Goal: Transaction & Acquisition: Purchase product/service

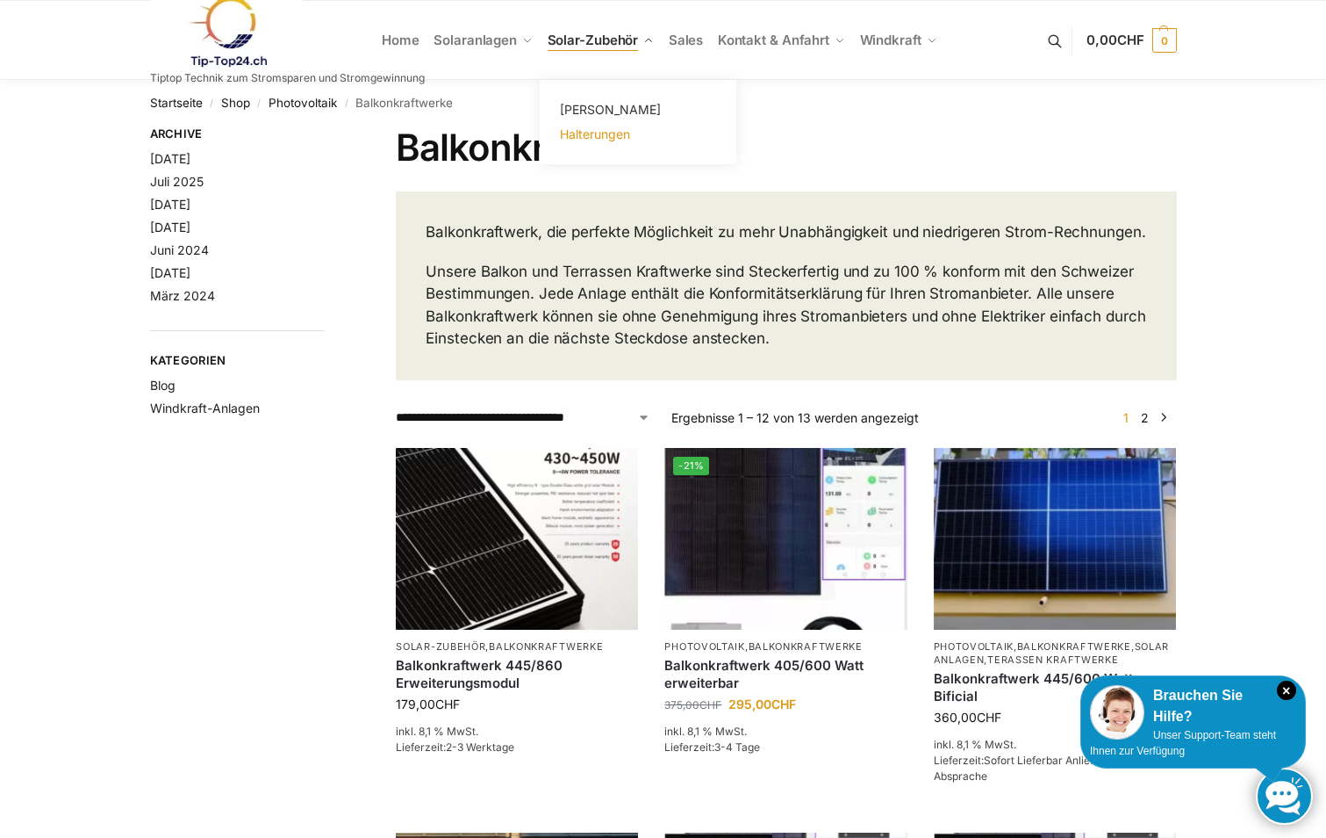
click at [614, 131] on span "Halterungen" at bounding box center [595, 133] width 70 height 15
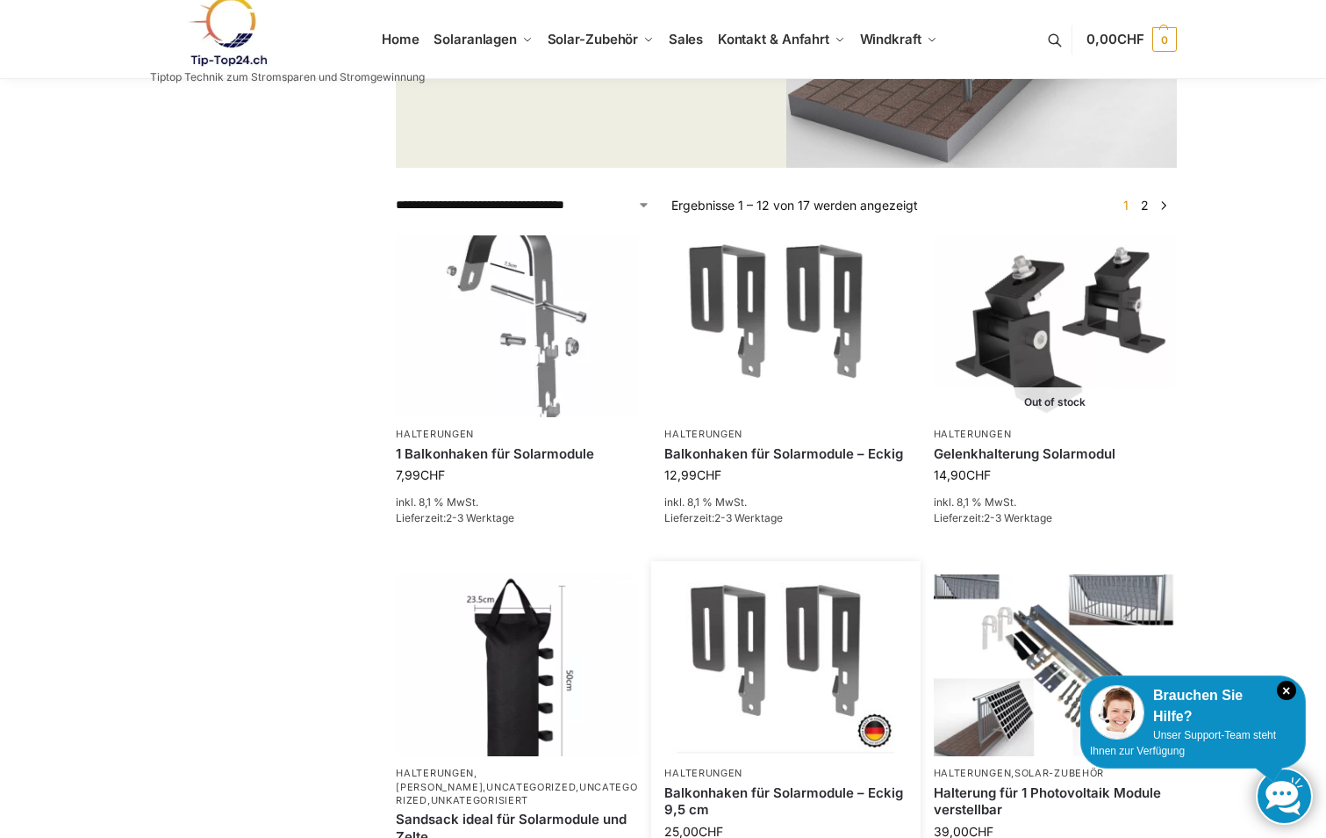
scroll to position [527, 0]
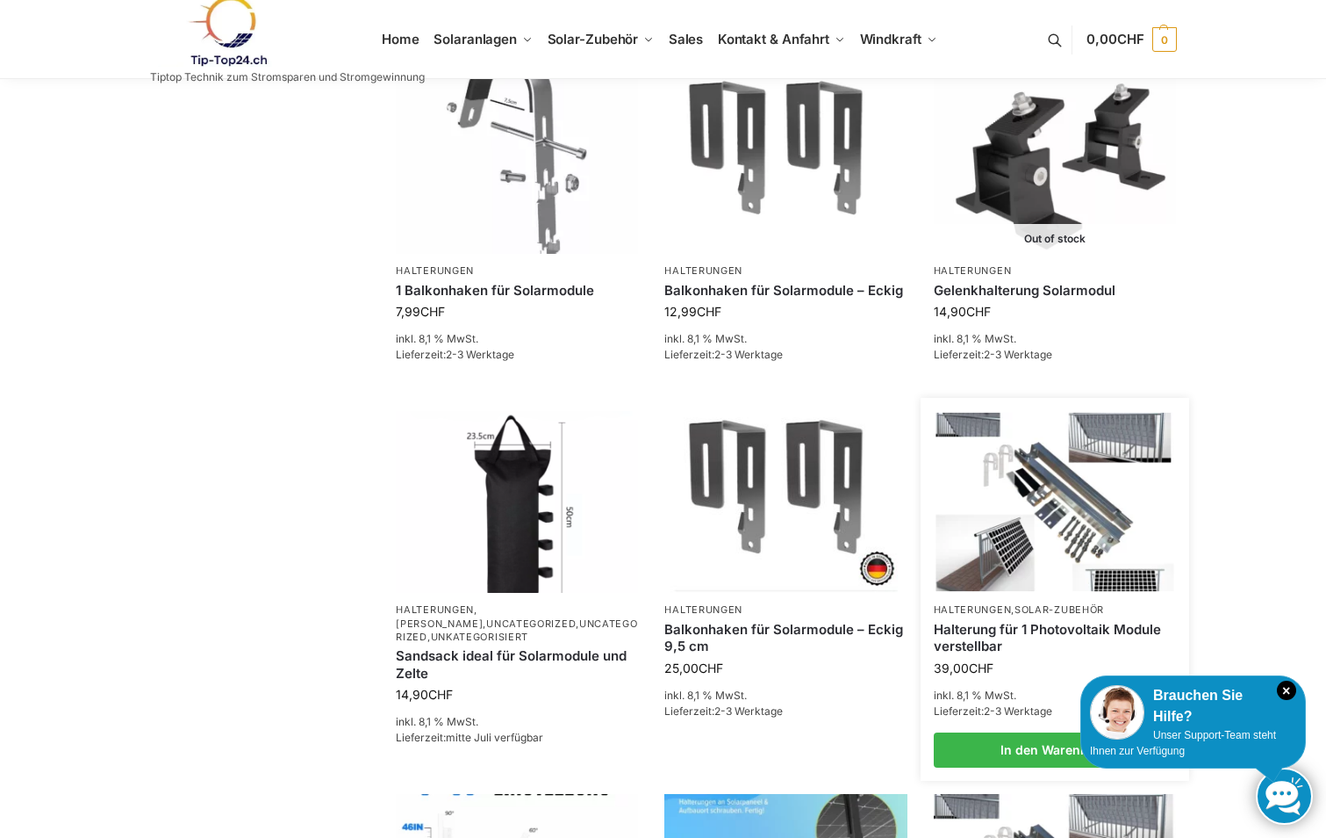
click at [1048, 488] on img at bounding box center [1055, 502] width 238 height 178
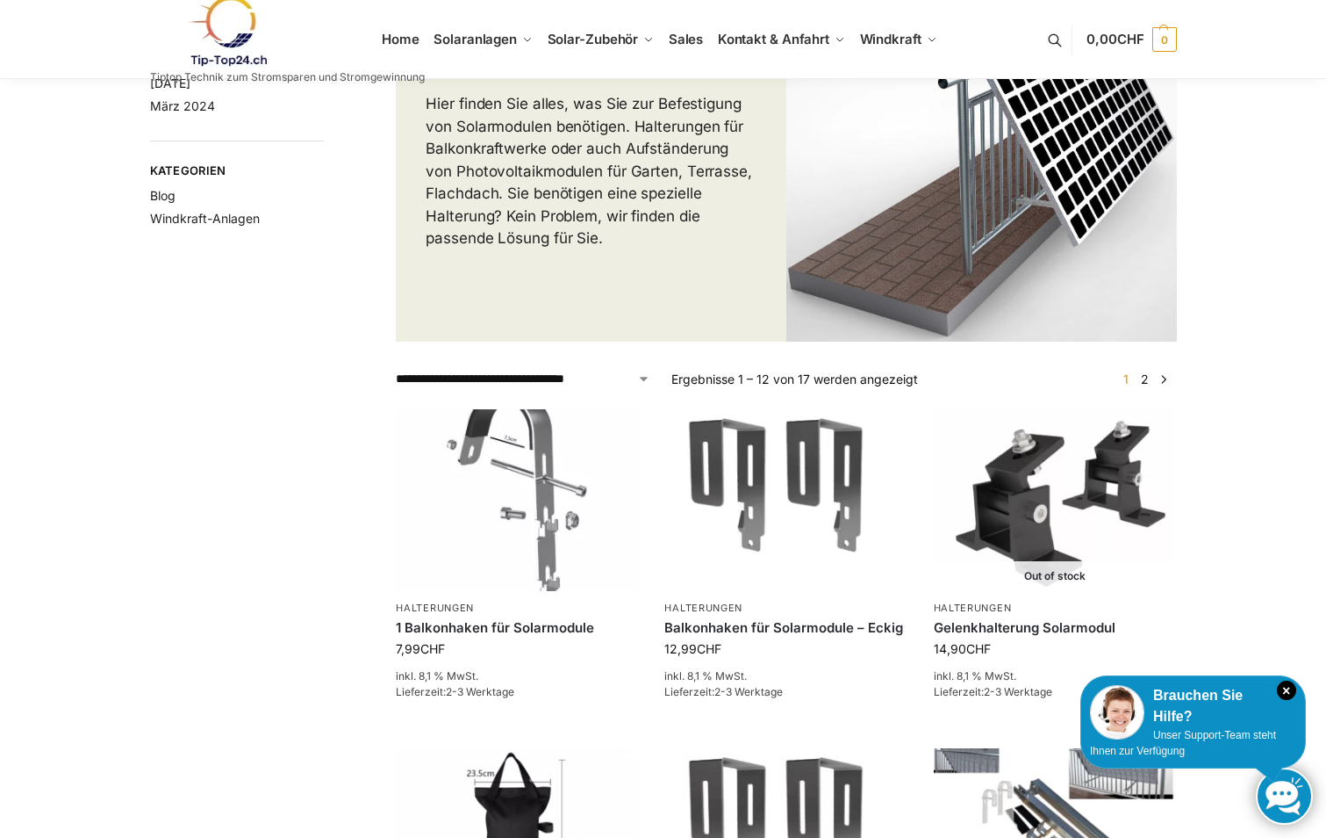
scroll to position [0, 0]
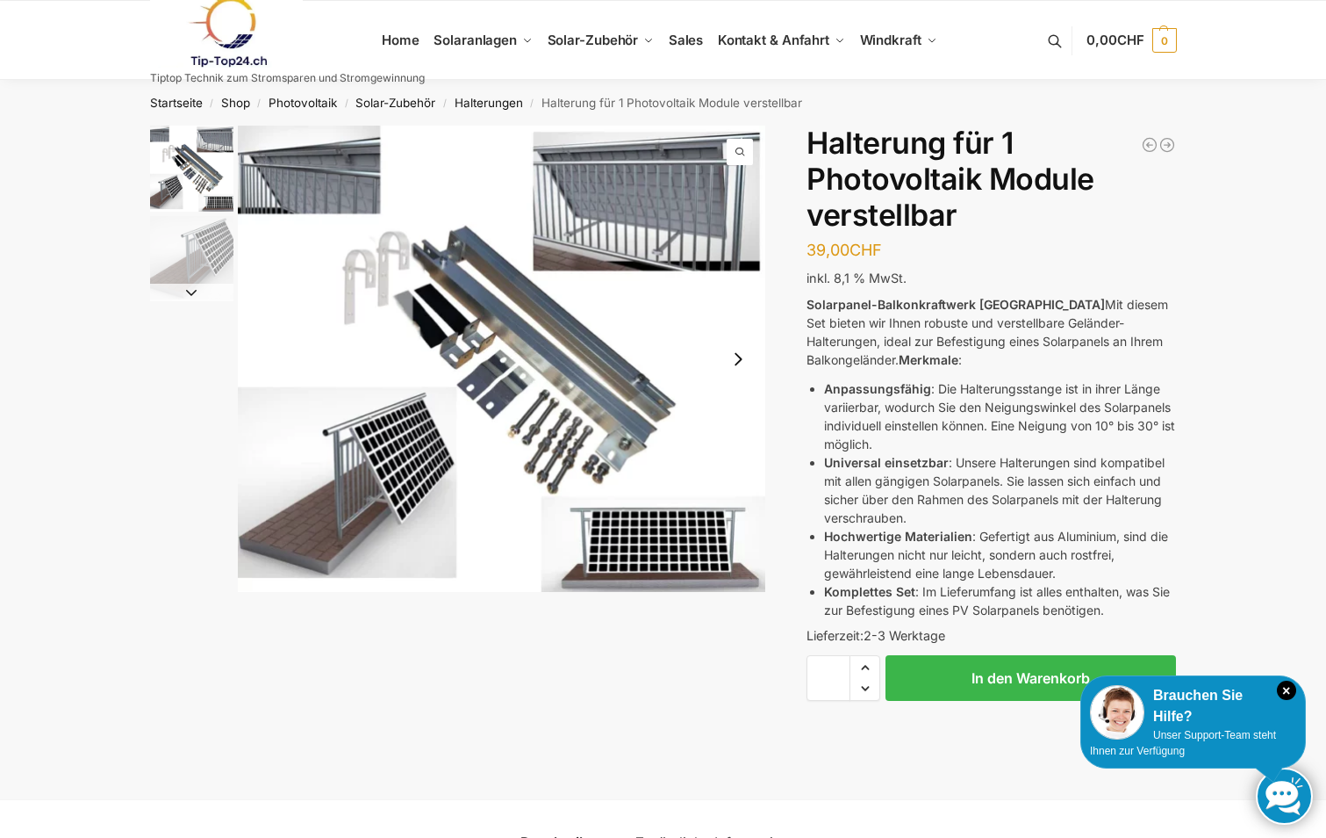
click at [185, 176] on img "1 / 2" at bounding box center [191, 169] width 83 height 86
click at [193, 290] on button "Next slide" at bounding box center [191, 293] width 83 height 18
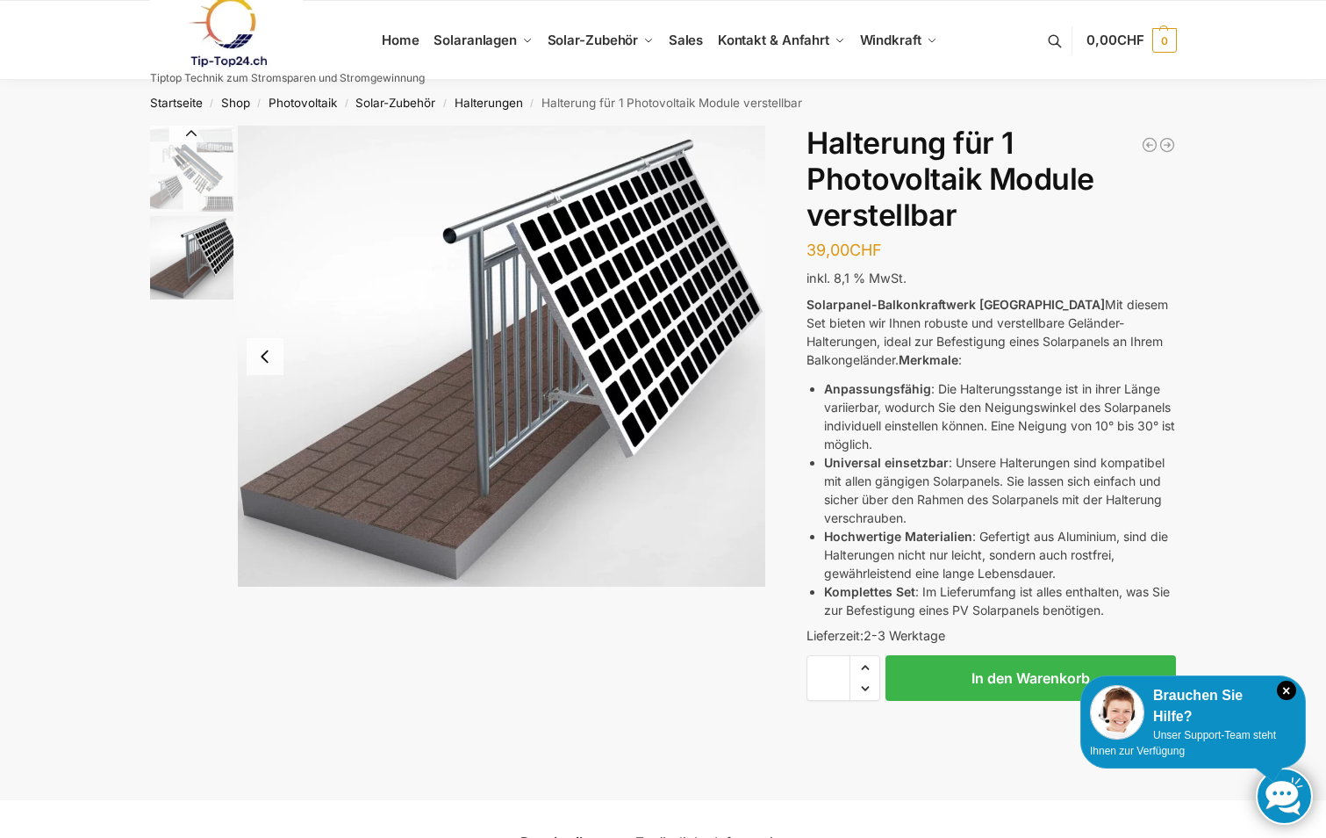
click at [264, 351] on button "Previous slide" at bounding box center [265, 356] width 37 height 37
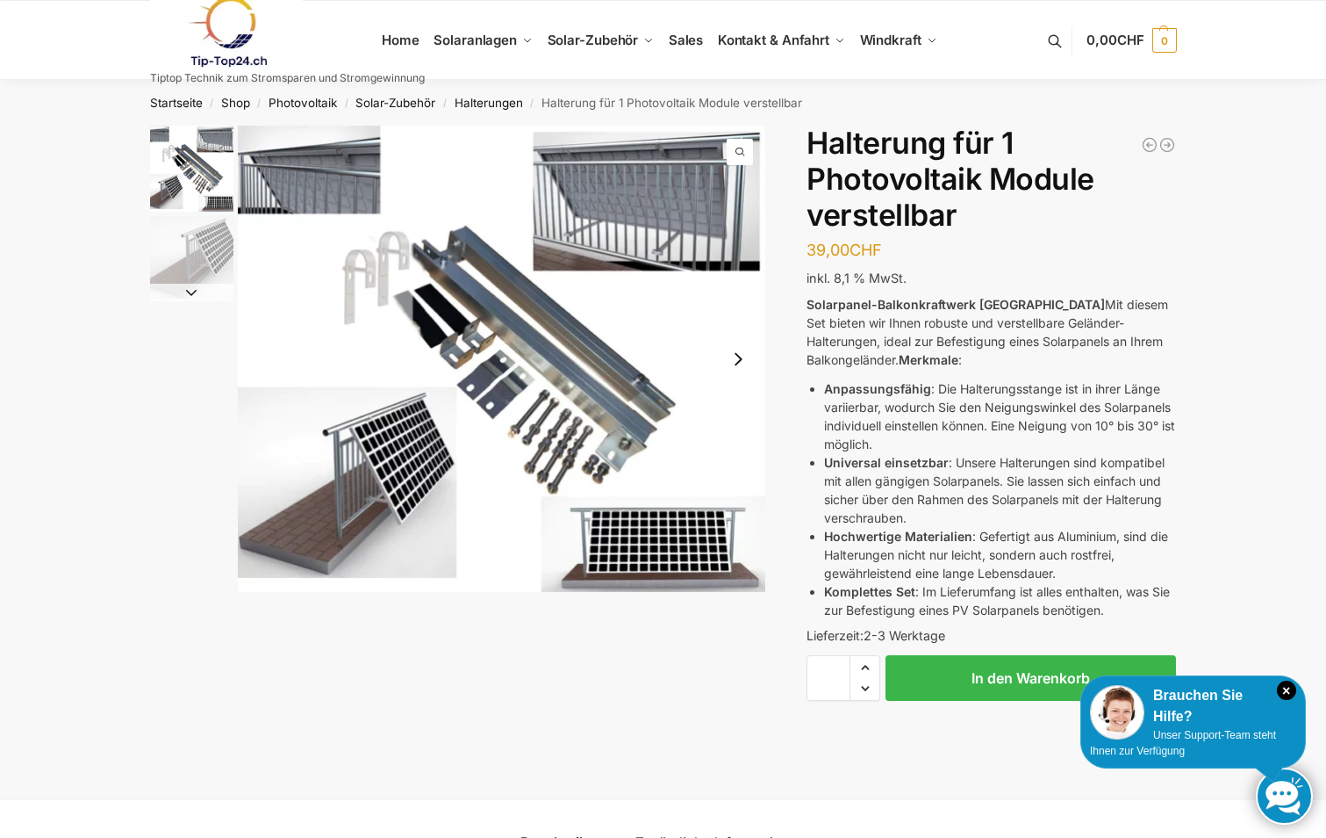
click at [579, 406] on img "1 / 2" at bounding box center [502, 359] width 528 height 466
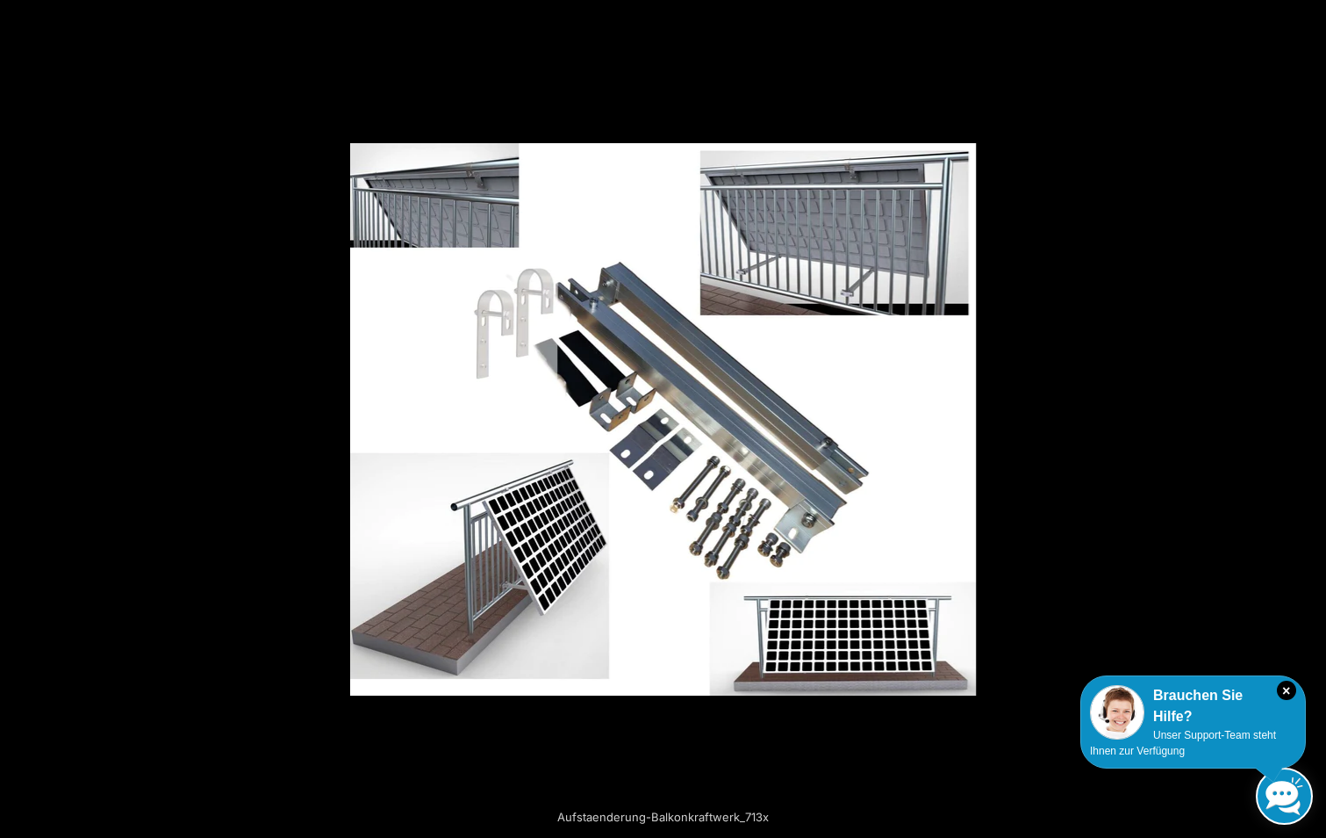
click at [1302, 414] on button "Next (arrow right)" at bounding box center [1295, 419] width 61 height 88
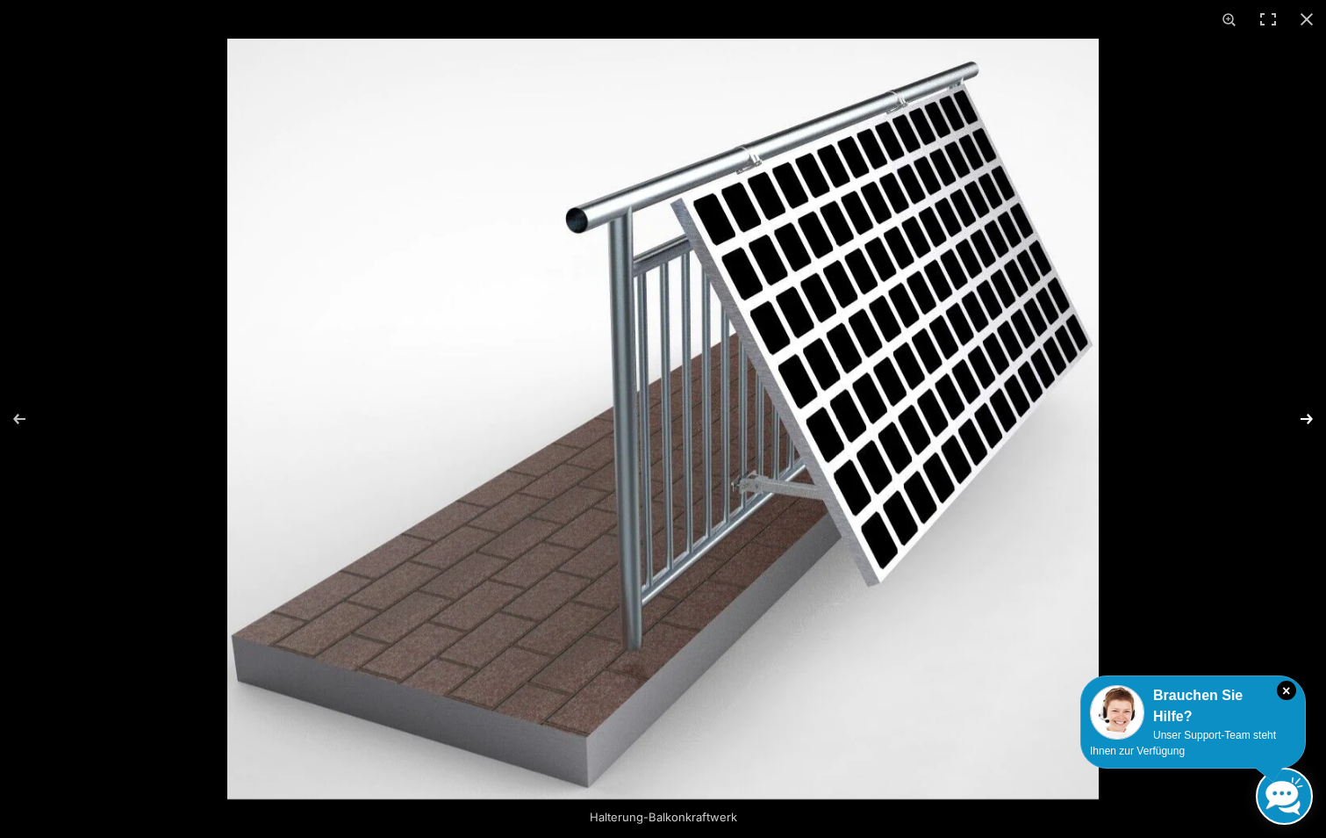
click at [1311, 418] on button "Next (arrow right)" at bounding box center [1295, 419] width 61 height 88
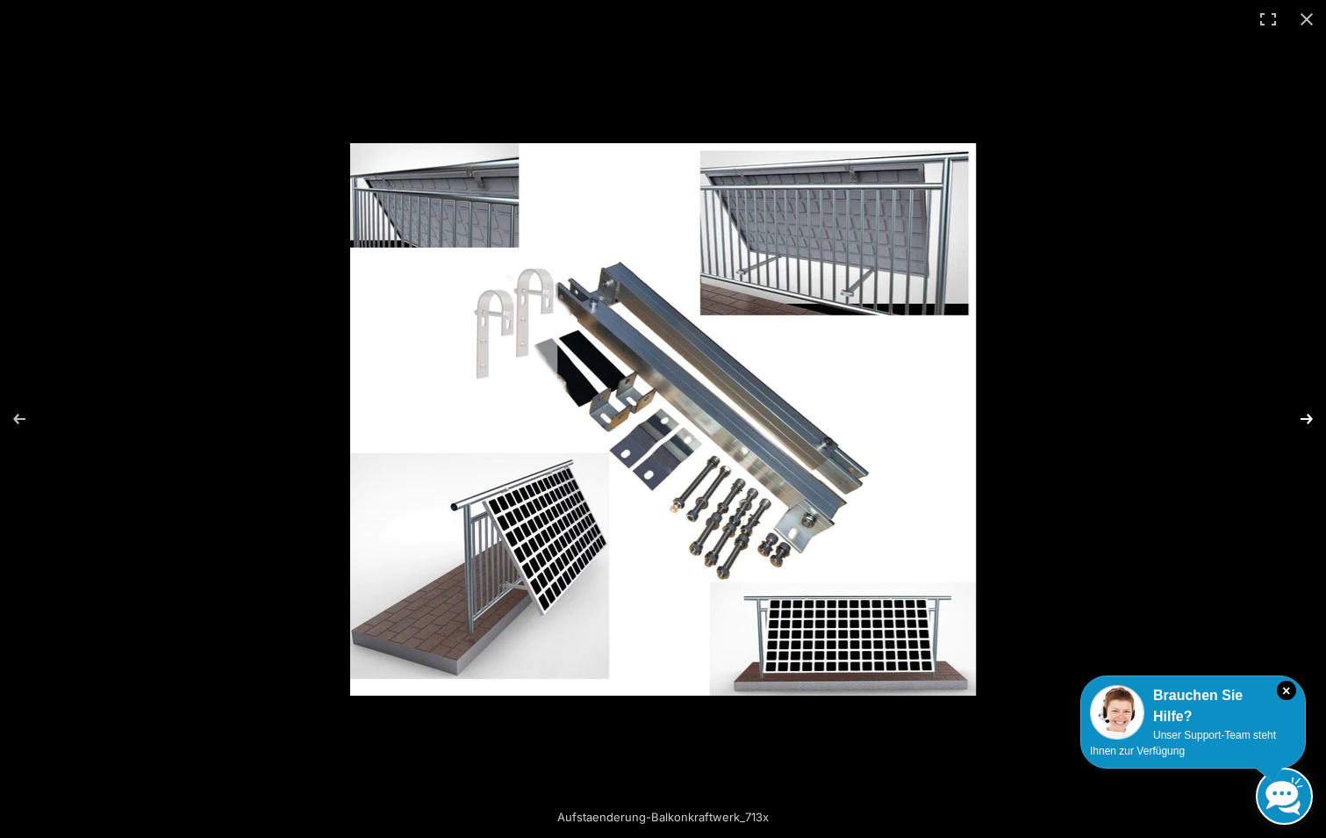
click at [1305, 411] on button "Next (arrow right)" at bounding box center [1295, 419] width 61 height 88
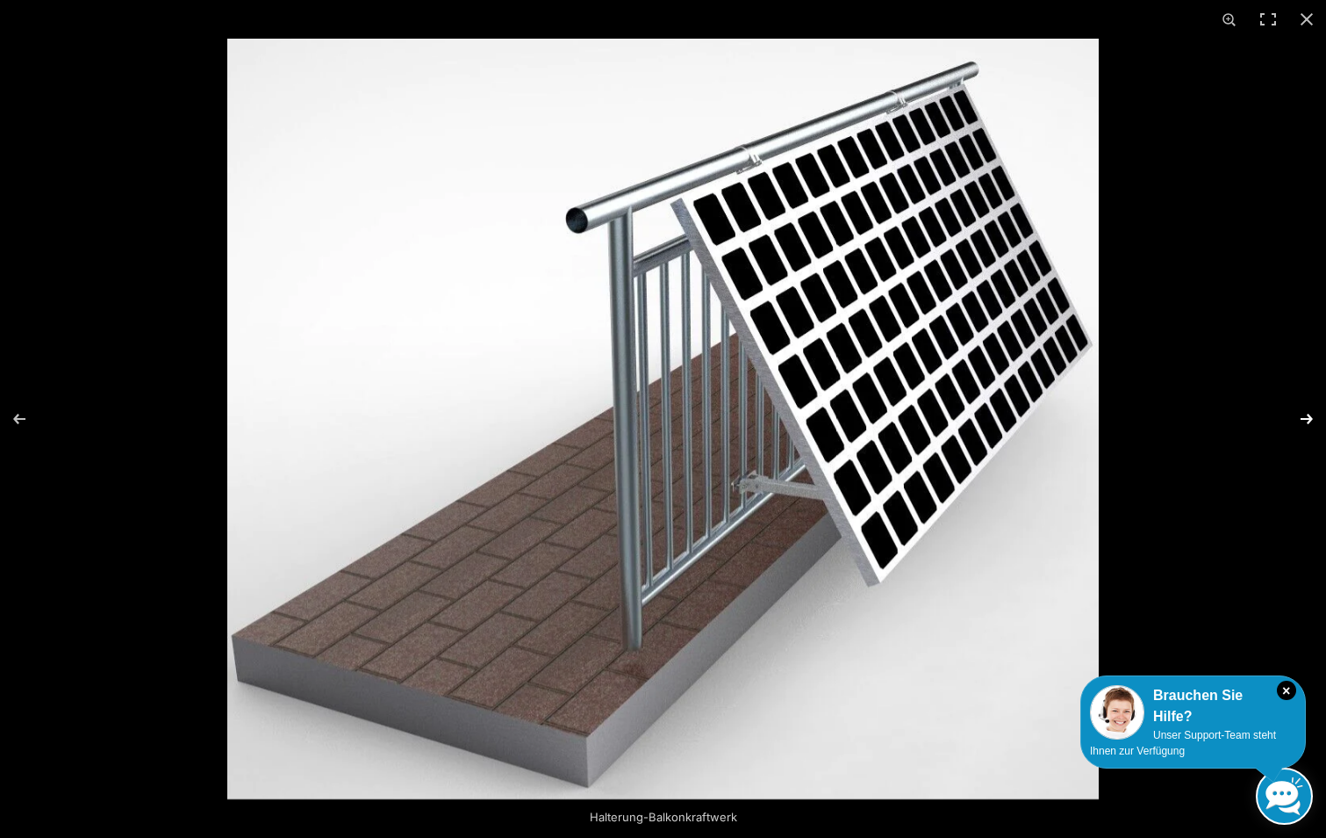
click at [1305, 413] on button "Next (arrow right)" at bounding box center [1295, 419] width 61 height 88
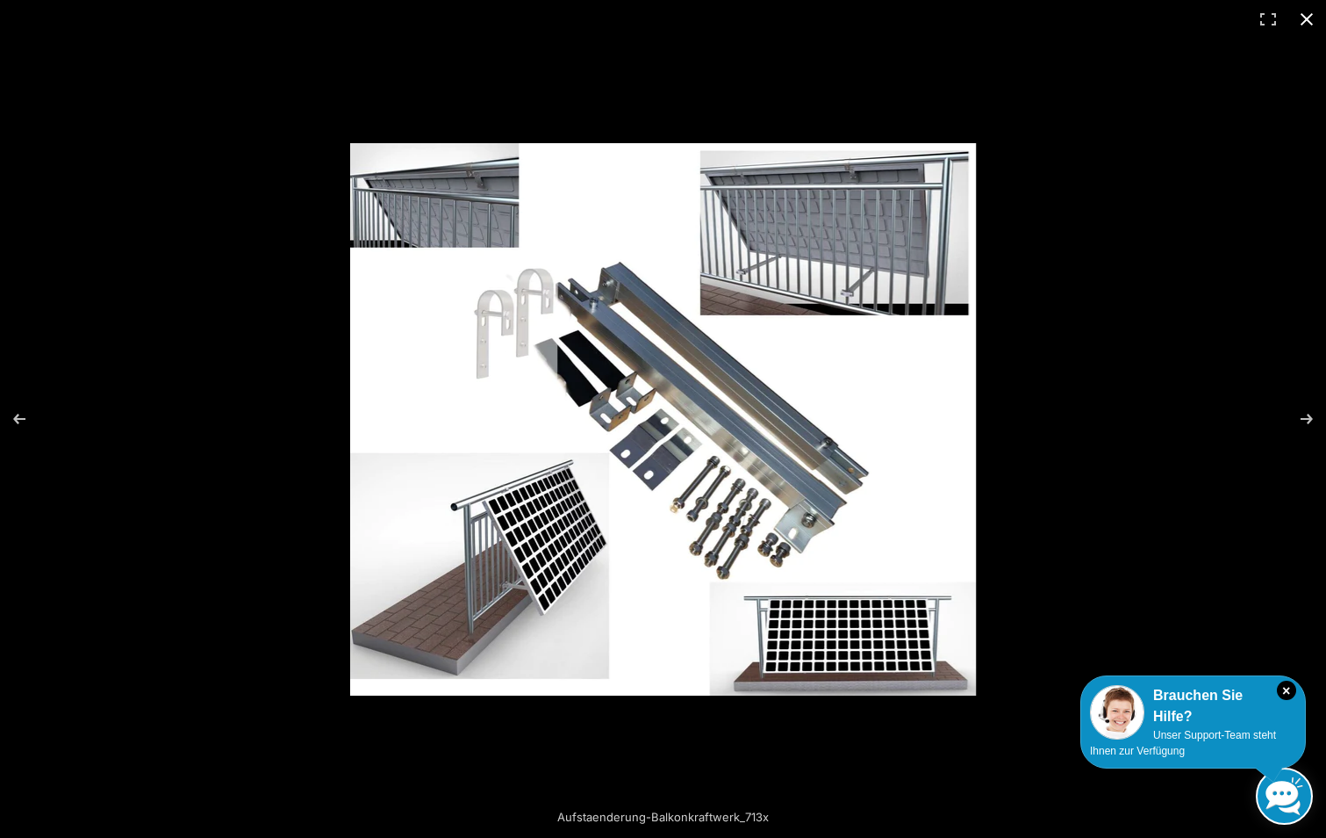
click at [1299, 16] on button "Close (Esc)" at bounding box center [1307, 19] width 39 height 39
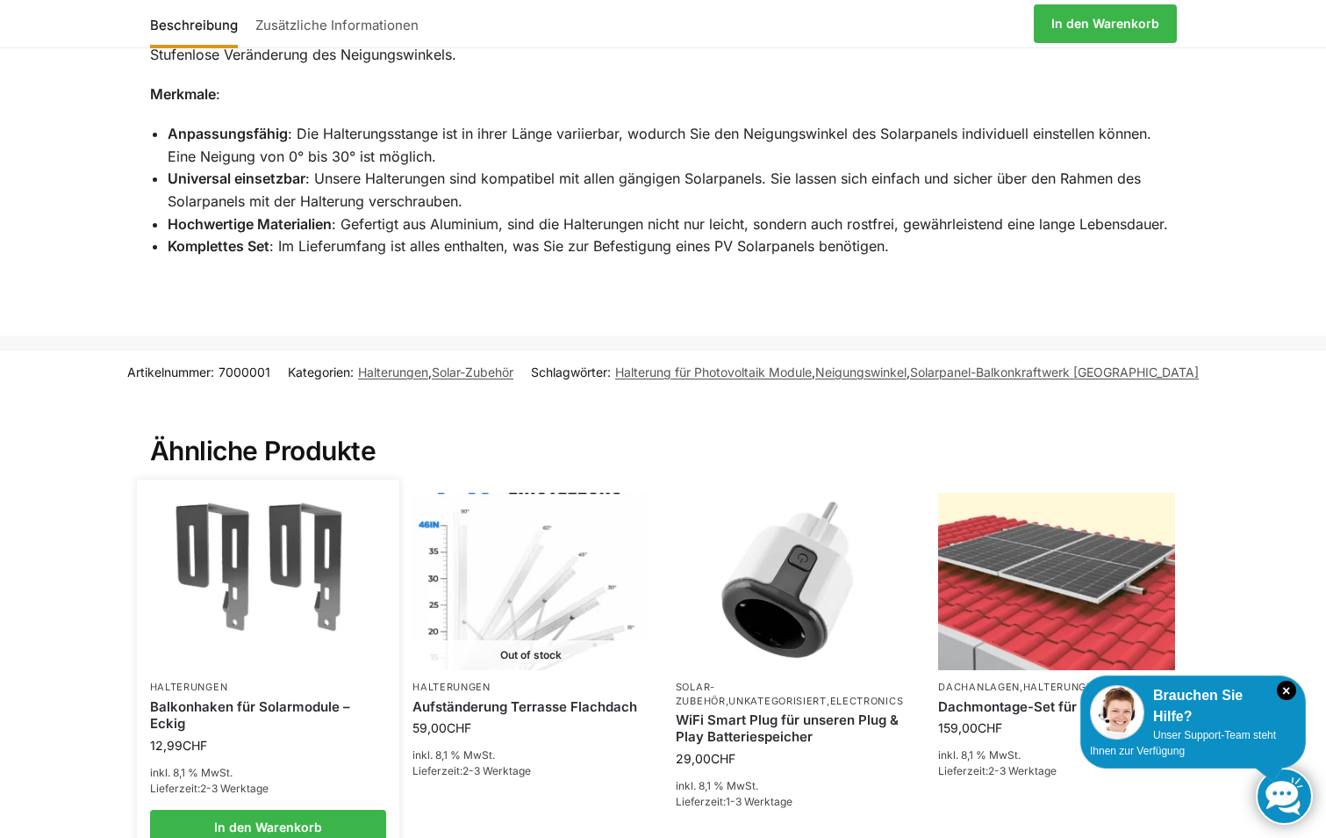
scroll to position [841, 0]
